Goal: Information Seeking & Learning: Learn about a topic

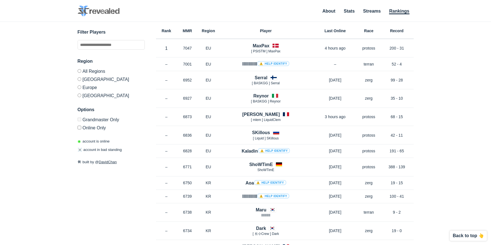
click at [81, 127] on label "Online Only" at bounding box center [111, 127] width 67 height 7
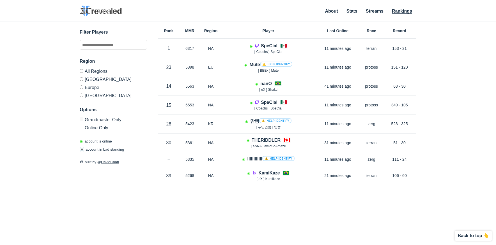
click at [83, 122] on label "Grandmaster Only" at bounding box center [113, 121] width 67 height 6
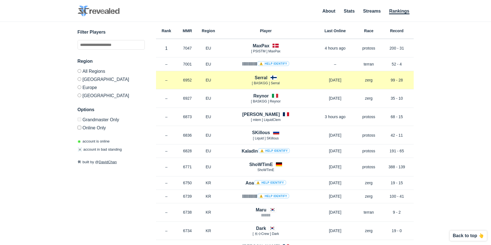
click at [261, 78] on h4 "Serral" at bounding box center [261, 78] width 13 height 6
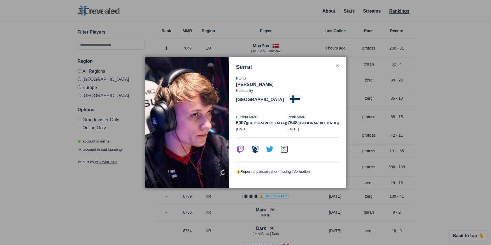
click at [338, 68] on div "✕" at bounding box center [338, 66] width 4 height 4
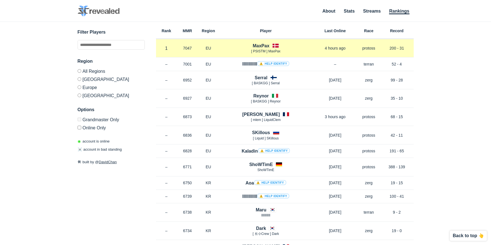
click at [260, 43] on h4 "MaxPax" at bounding box center [261, 46] width 17 height 6
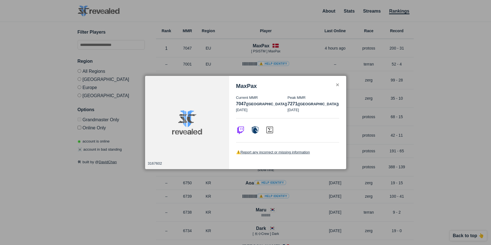
click at [336, 84] on div "✕" at bounding box center [338, 85] width 4 height 4
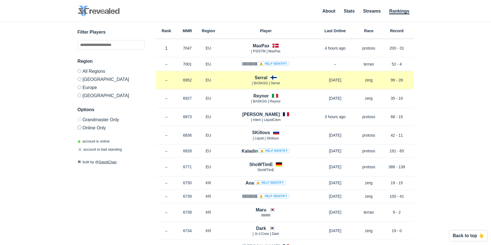
click at [261, 78] on h4 "Serral" at bounding box center [261, 78] width 13 height 6
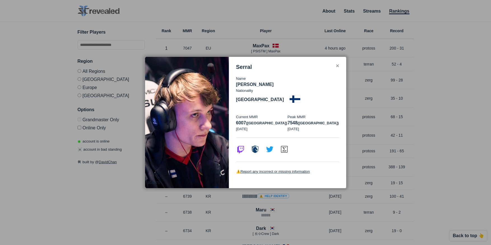
click at [336, 70] on div "Serral" at bounding box center [287, 67] width 103 height 6
click at [337, 68] on div "✕" at bounding box center [338, 66] width 4 height 4
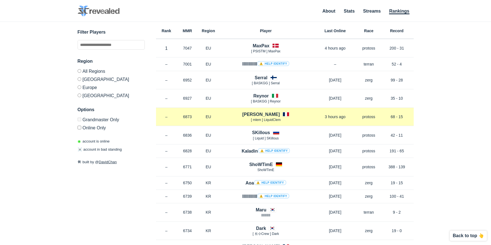
click at [262, 116] on h4 "[PERSON_NAME]" at bounding box center [261, 114] width 38 height 6
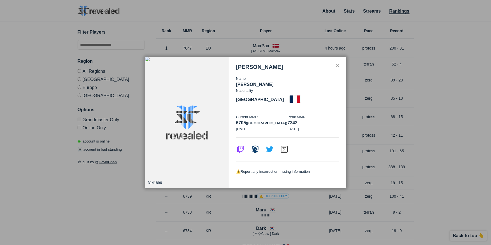
click at [339, 68] on div "✕" at bounding box center [338, 66] width 4 height 4
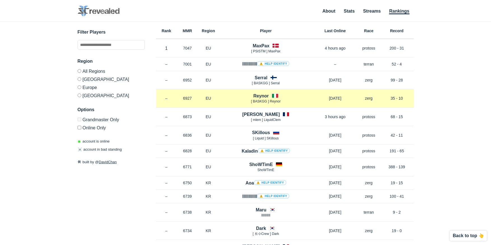
click at [262, 96] on h4 "Reynor" at bounding box center [260, 96] width 15 height 6
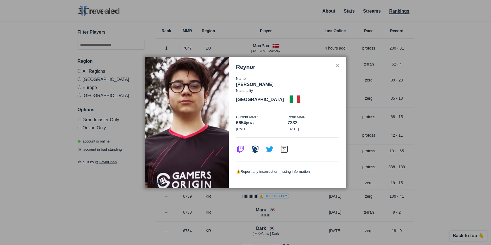
click at [337, 68] on div "✕" at bounding box center [338, 66] width 4 height 4
